Goal: Information Seeking & Learning: Learn about a topic

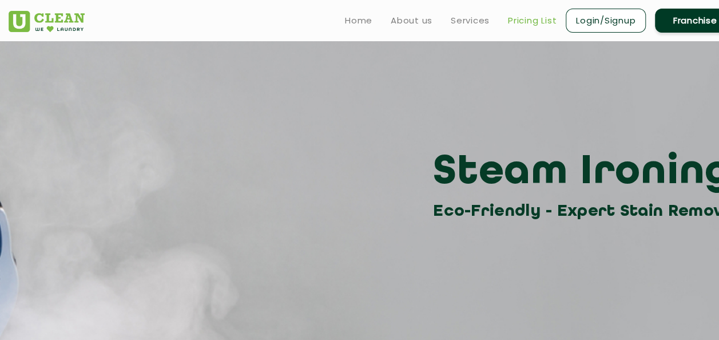
click at [537, 18] on link "Pricing List" at bounding box center [532, 21] width 49 height 14
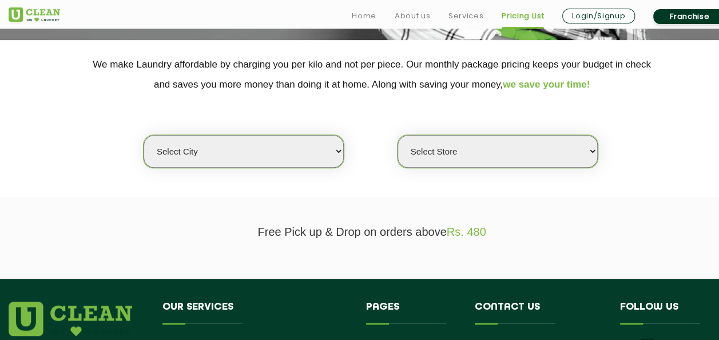
scroll to position [296, 0]
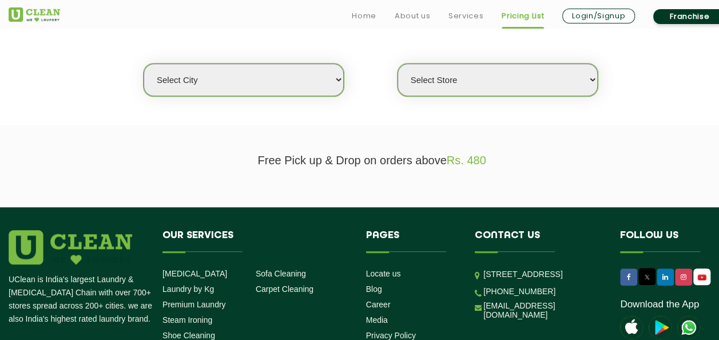
drag, startPoint x: 327, startPoint y: 76, endPoint x: 322, endPoint y: 77, distance: 5.8
click at [322, 77] on select "Select city [GEOGRAPHIC_DATA] [GEOGRAPHIC_DATA] [GEOGRAPHIC_DATA] [GEOGRAPHIC_D…" at bounding box center [244, 80] width 200 height 33
select select "4"
click at [315, 73] on select "Select city [GEOGRAPHIC_DATA] [GEOGRAPHIC_DATA] [GEOGRAPHIC_DATA] [GEOGRAPHIC_D…" at bounding box center [244, 80] width 200 height 33
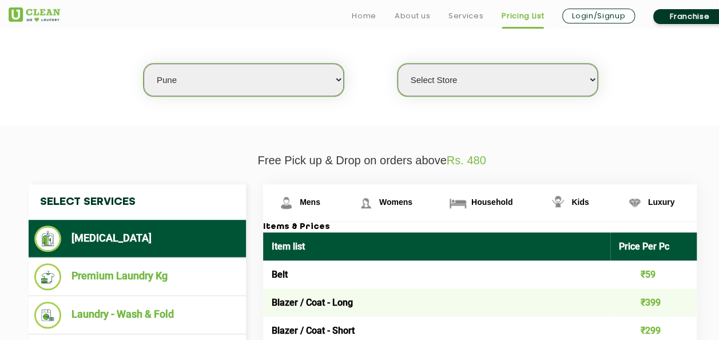
click at [467, 83] on select "Select Store [GEOGRAPHIC_DATA] [GEOGRAPHIC_DATA] [GEOGRAPHIC_DATA] [GEOGRAPHIC_…" at bounding box center [498, 80] width 200 height 33
click at [398, 64] on select "Select Store [GEOGRAPHIC_DATA] [GEOGRAPHIC_DATA] [GEOGRAPHIC_DATA] [GEOGRAPHIC_…" at bounding box center [498, 80] width 200 height 33
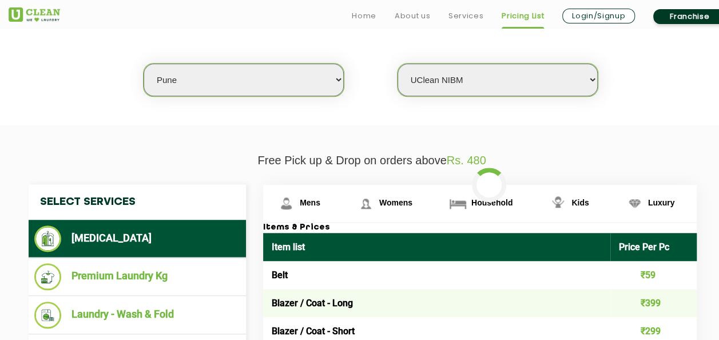
click at [493, 82] on select "Select Store [GEOGRAPHIC_DATA] [GEOGRAPHIC_DATA] [GEOGRAPHIC_DATA] [GEOGRAPHIC_…" at bounding box center [498, 80] width 200 height 33
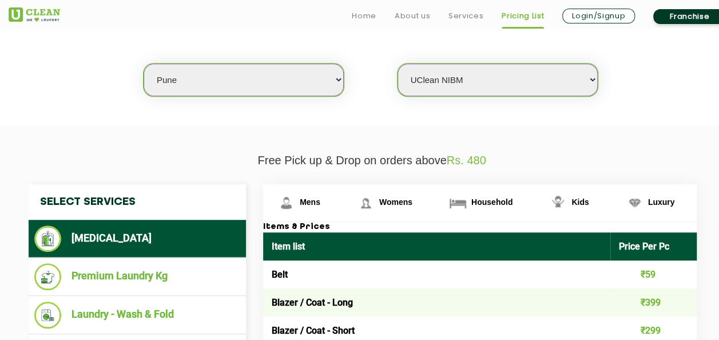
select select "155"
click at [398, 64] on select "Select Store [GEOGRAPHIC_DATA] [GEOGRAPHIC_DATA] [GEOGRAPHIC_DATA] [GEOGRAPHIC_…" at bounding box center [498, 80] width 200 height 33
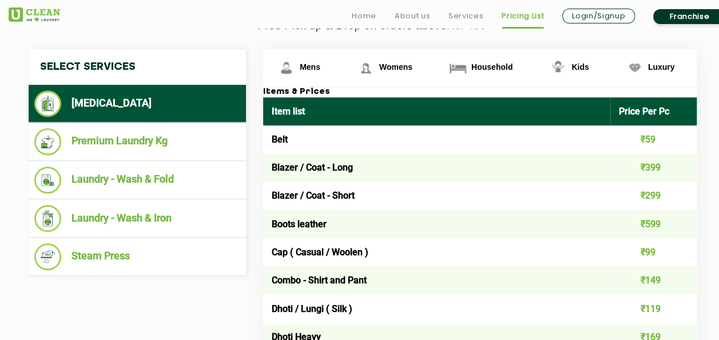
scroll to position [452, 0]
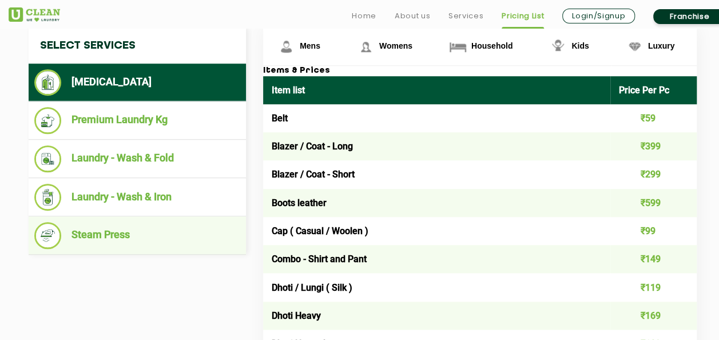
click at [105, 227] on li "Steam Press" at bounding box center [137, 235] width 206 height 27
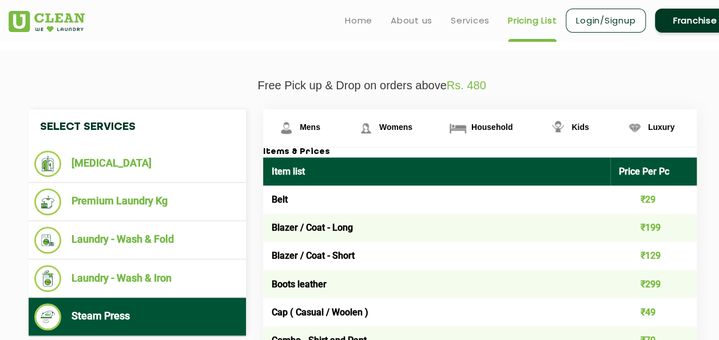
scroll to position [0, 0]
